Goal: Task Accomplishment & Management: Manage account settings

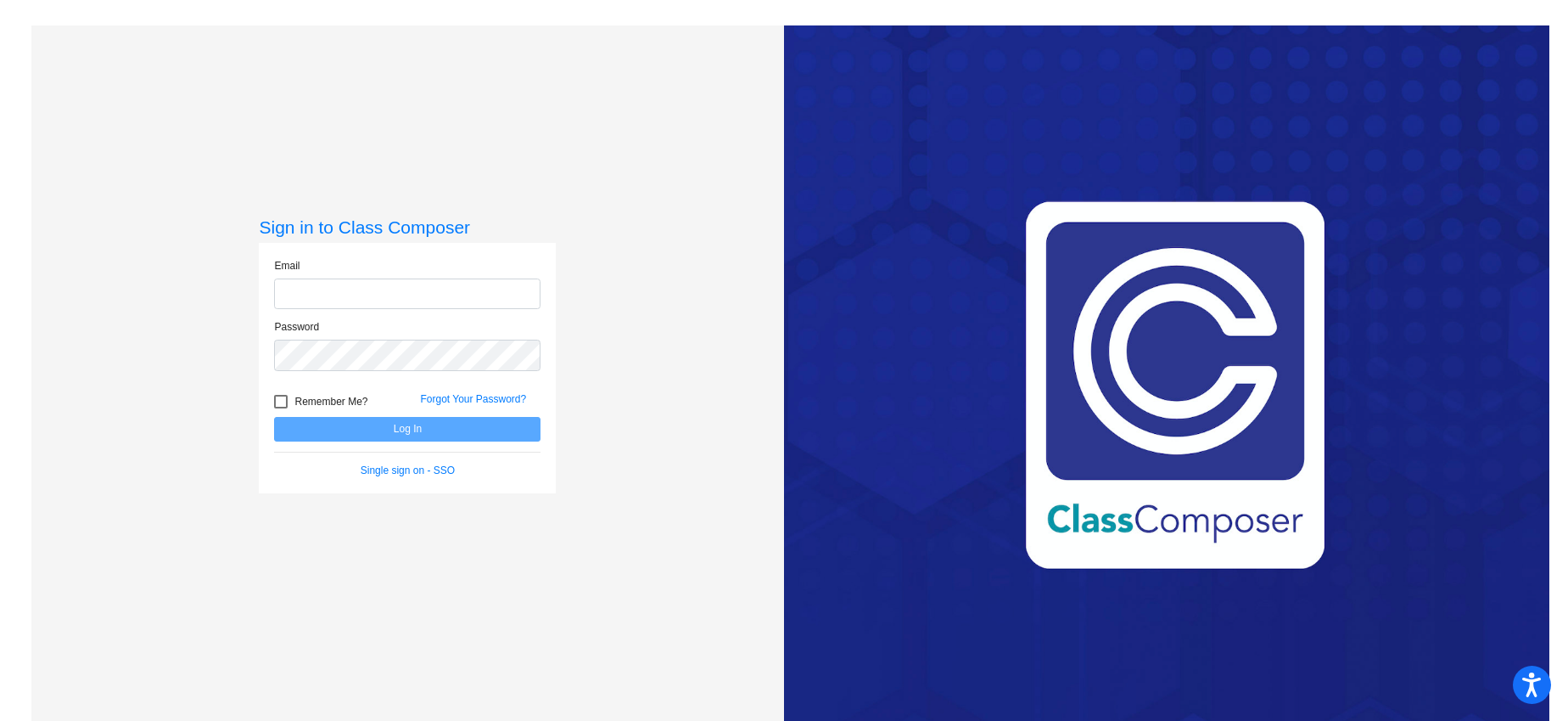
type input "[EMAIL_ADDRESS][DOMAIN_NAME]"
click at [274, 417] on button "Log In" at bounding box center [407, 429] width 266 height 25
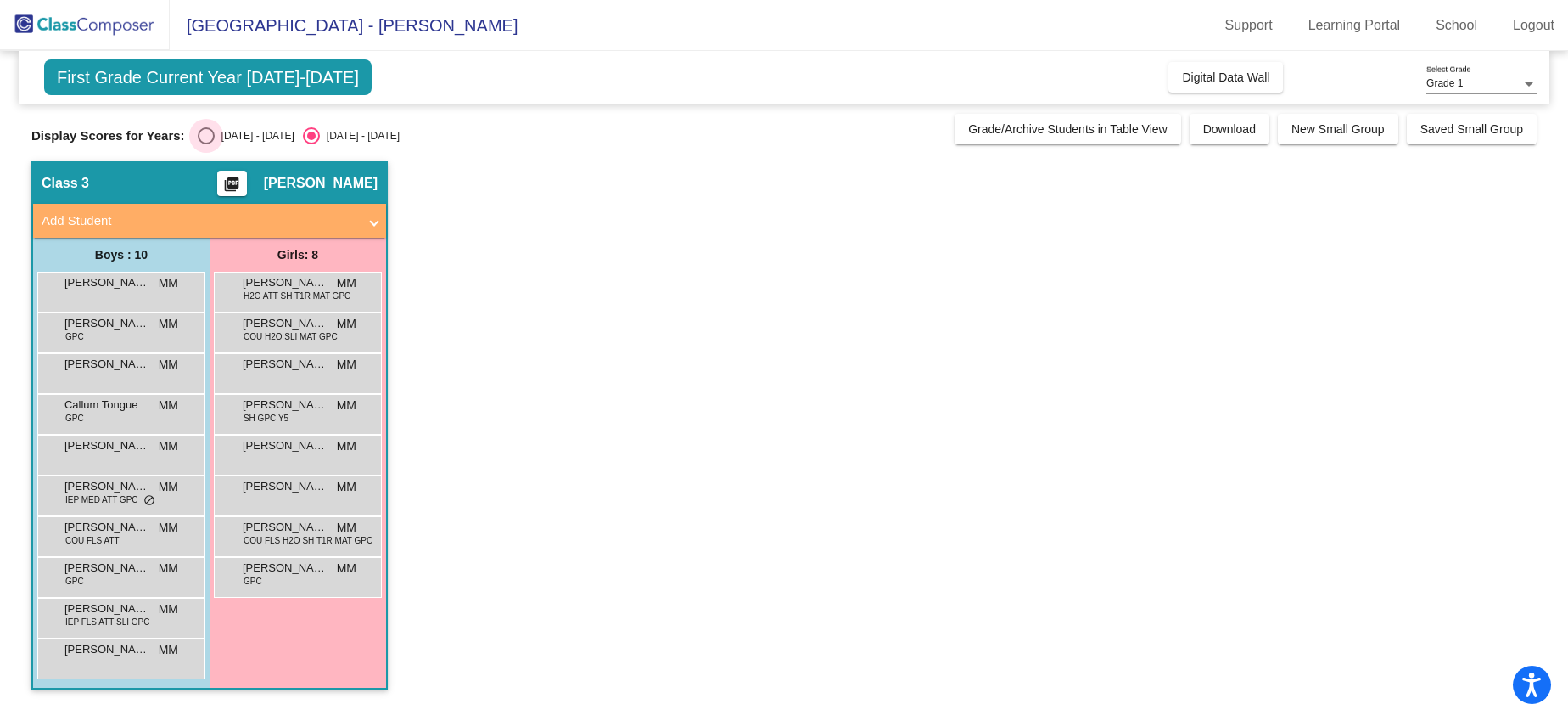
click at [237, 136] on div "[DATE] - [DATE]" at bounding box center [254, 136] width 79 height 16
click at [206, 144] on input "[DATE] - [DATE]" at bounding box center [205, 144] width 1 height 1
radio input "true"
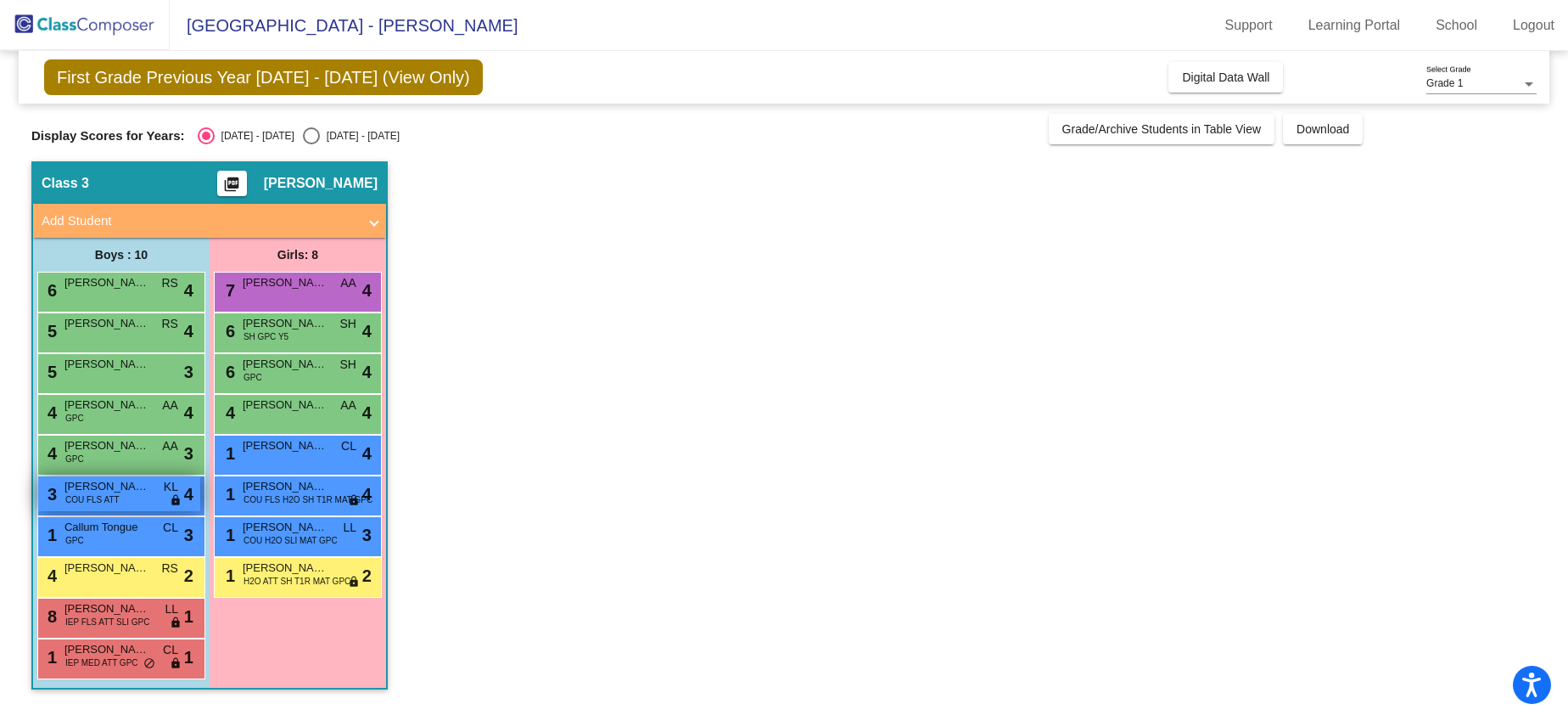
click at [126, 488] on span "[PERSON_NAME]" at bounding box center [107, 486] width 85 height 17
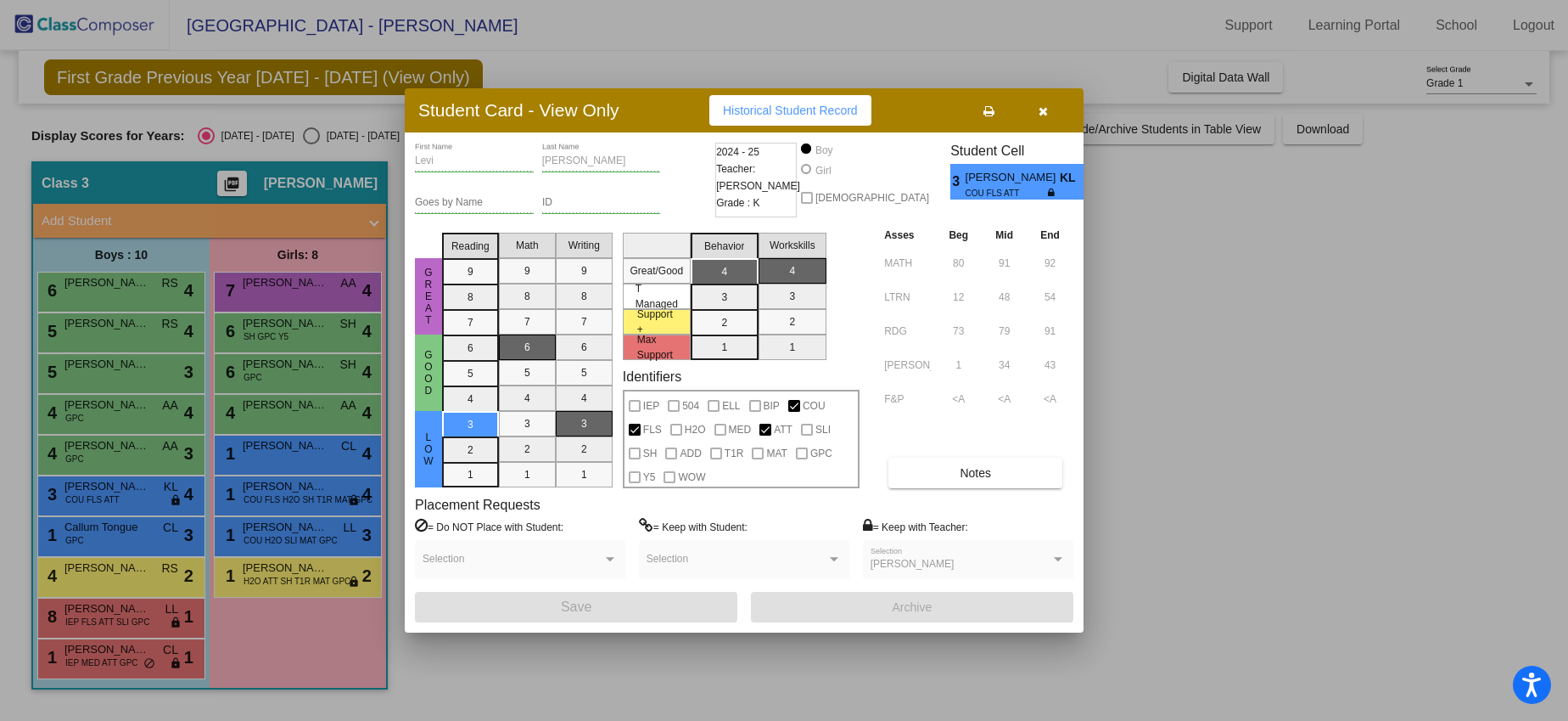
click at [1044, 119] on button "button" at bounding box center [1042, 110] width 55 height 31
